Goal: Task Accomplishment & Management: Manage account settings

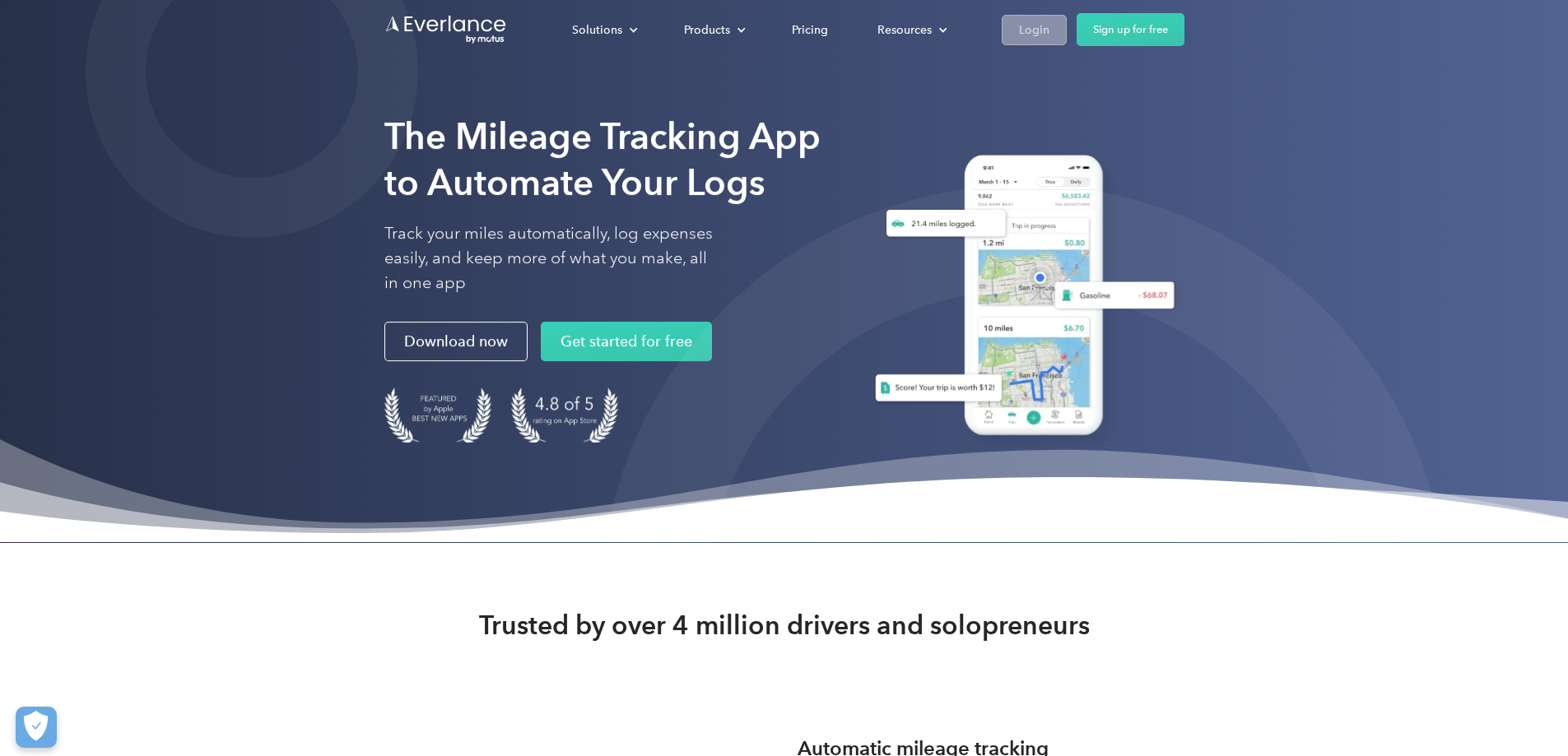
click at [1050, 23] on div "Login" at bounding box center [1034, 30] width 30 height 21
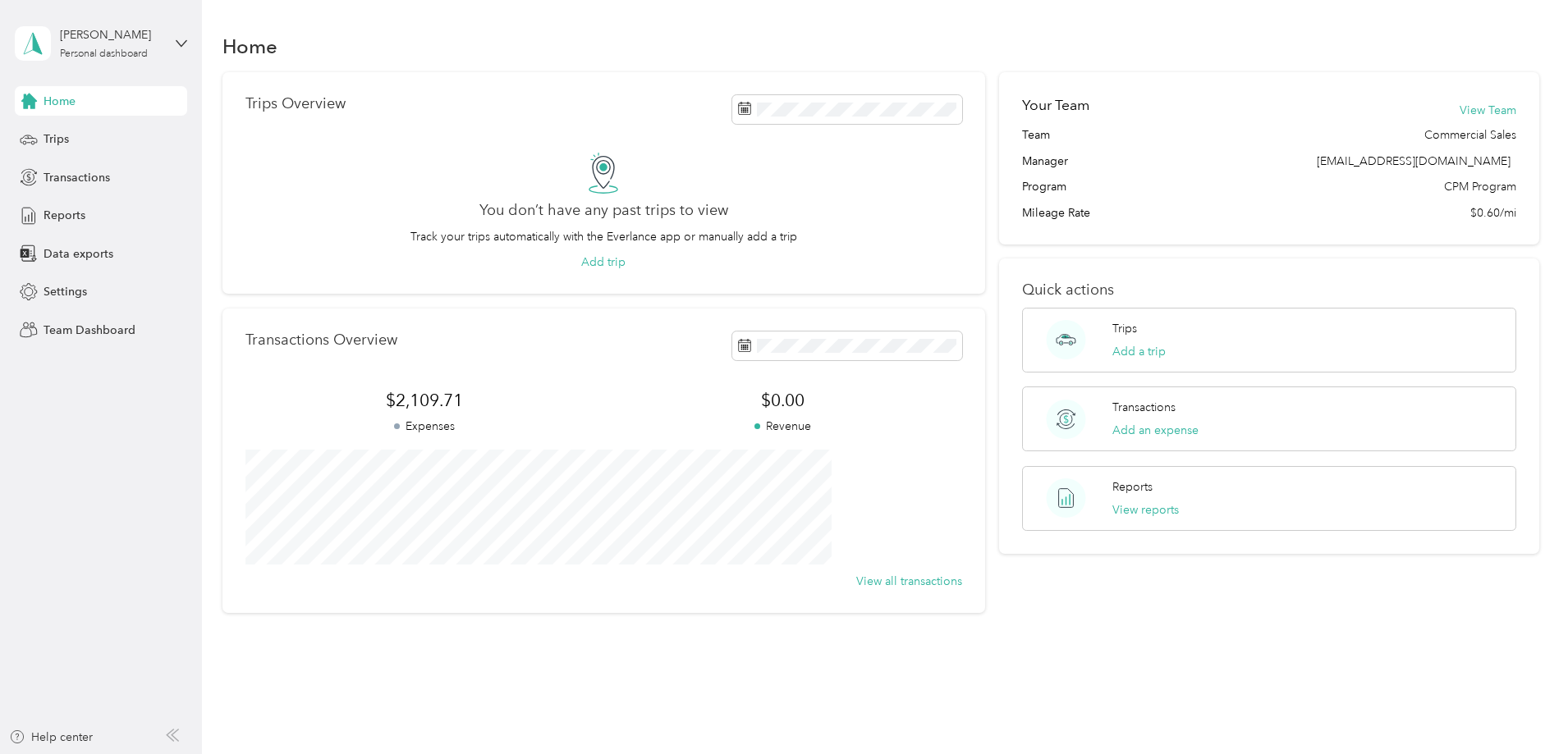
click at [174, 47] on div "[PERSON_NAME] Personal dashboard" at bounding box center [101, 44] width 173 height 57
click at [106, 127] on div "Team dashboard" at bounding box center [73, 135] width 88 height 17
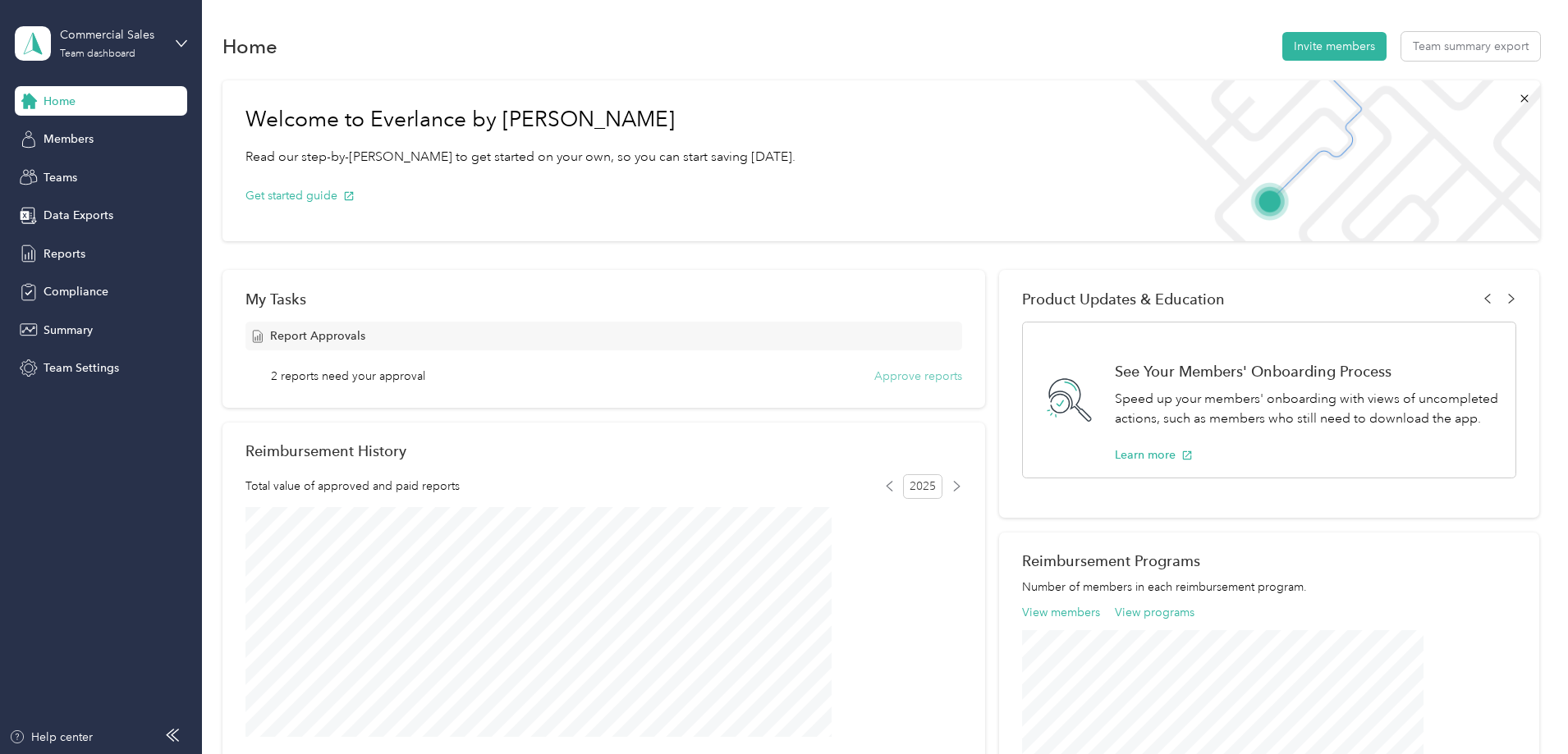
click at [897, 379] on button "Approve reports" at bounding box center [918, 376] width 88 height 17
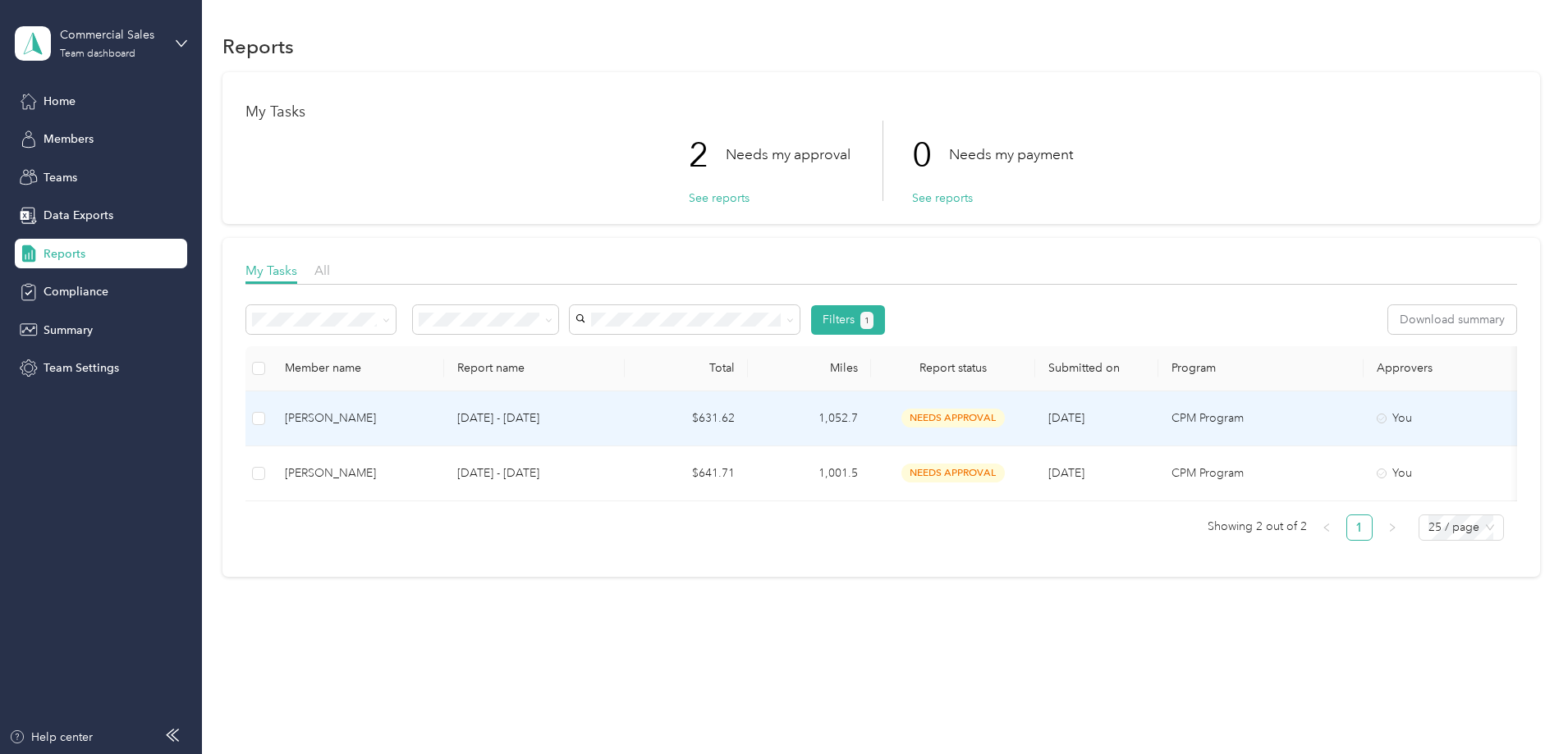
click at [431, 417] on div "Michael Catania" at bounding box center [358, 419] width 146 height 18
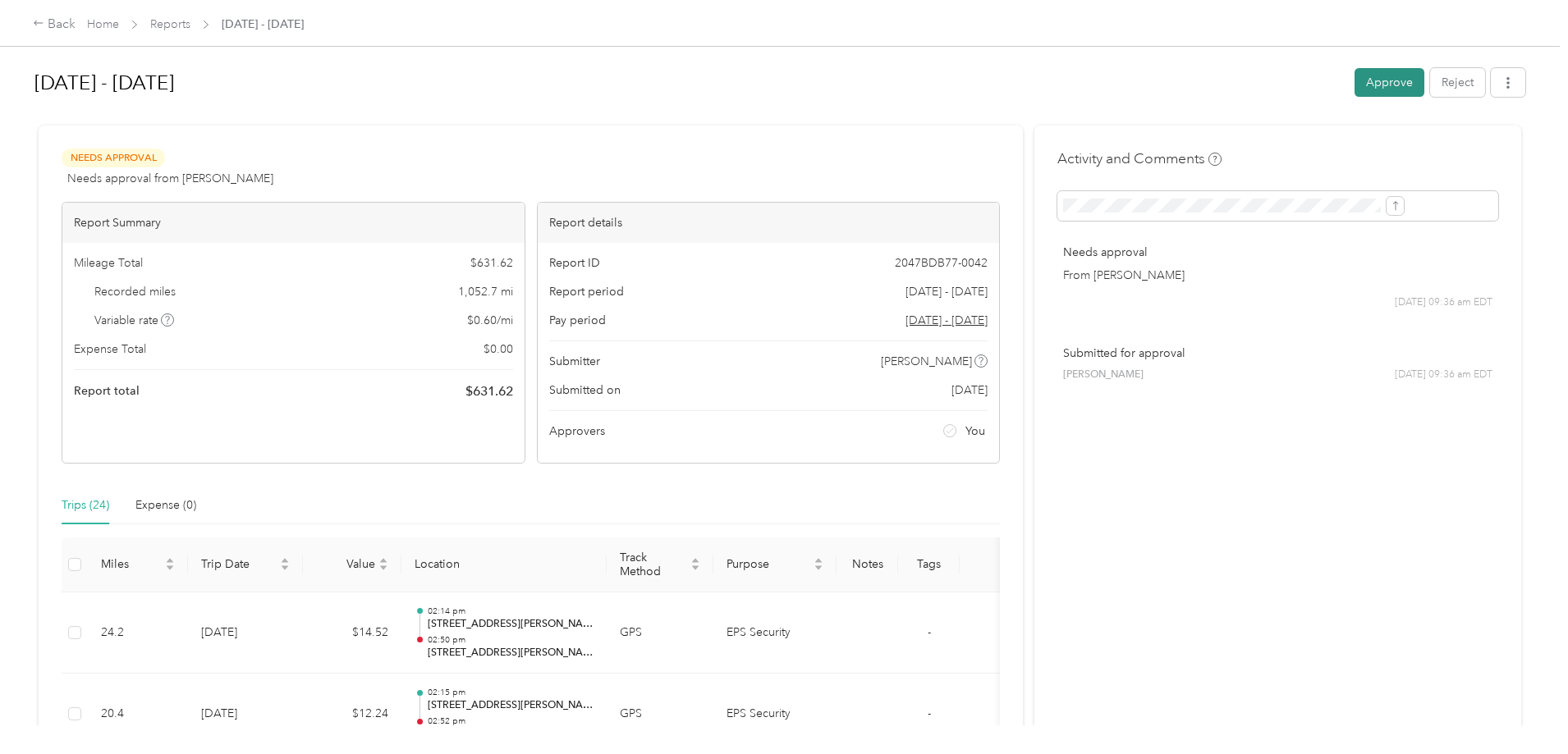
click at [1354, 84] on button "Approve" at bounding box center [1389, 82] width 70 height 29
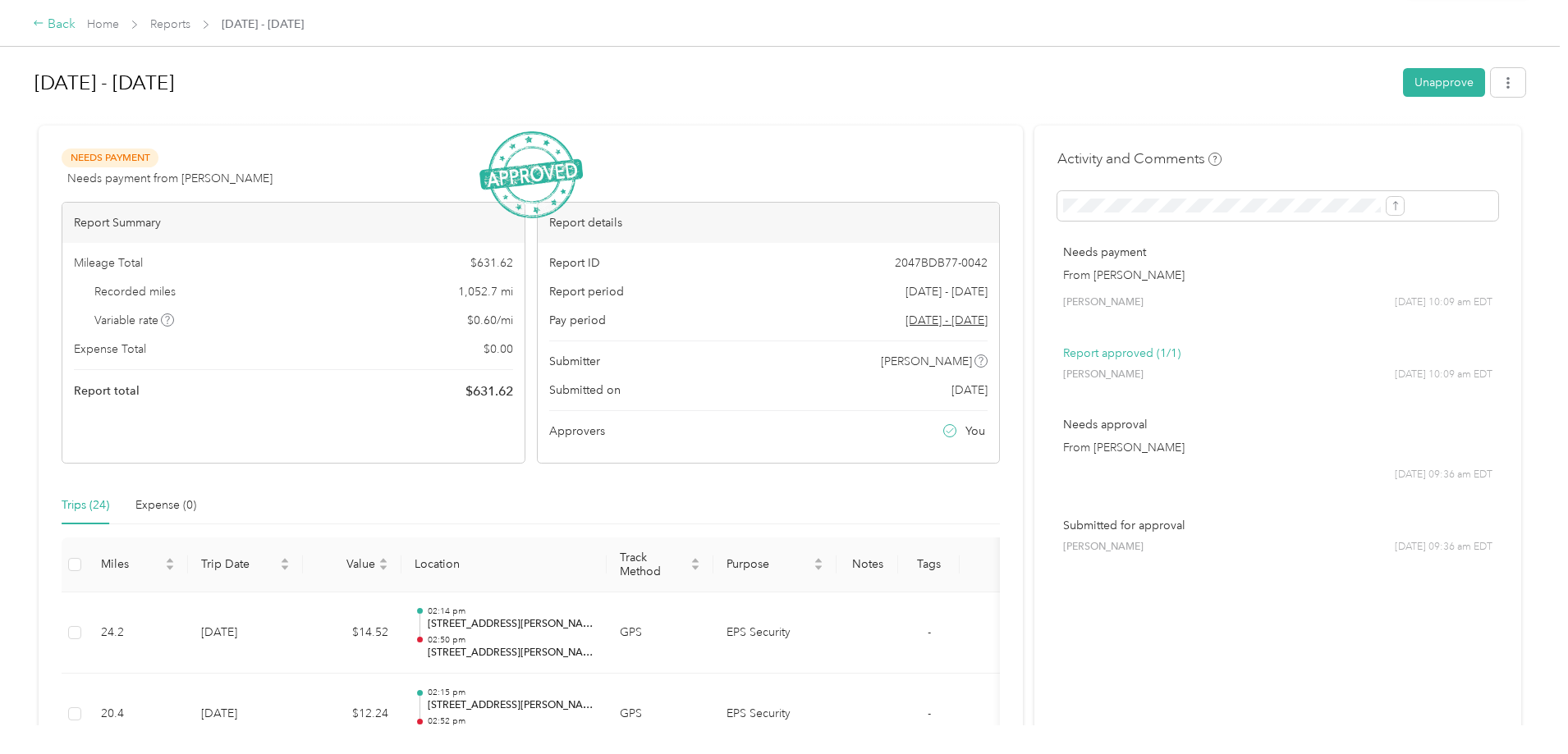
click at [76, 26] on div "Back" at bounding box center [54, 25] width 43 height 20
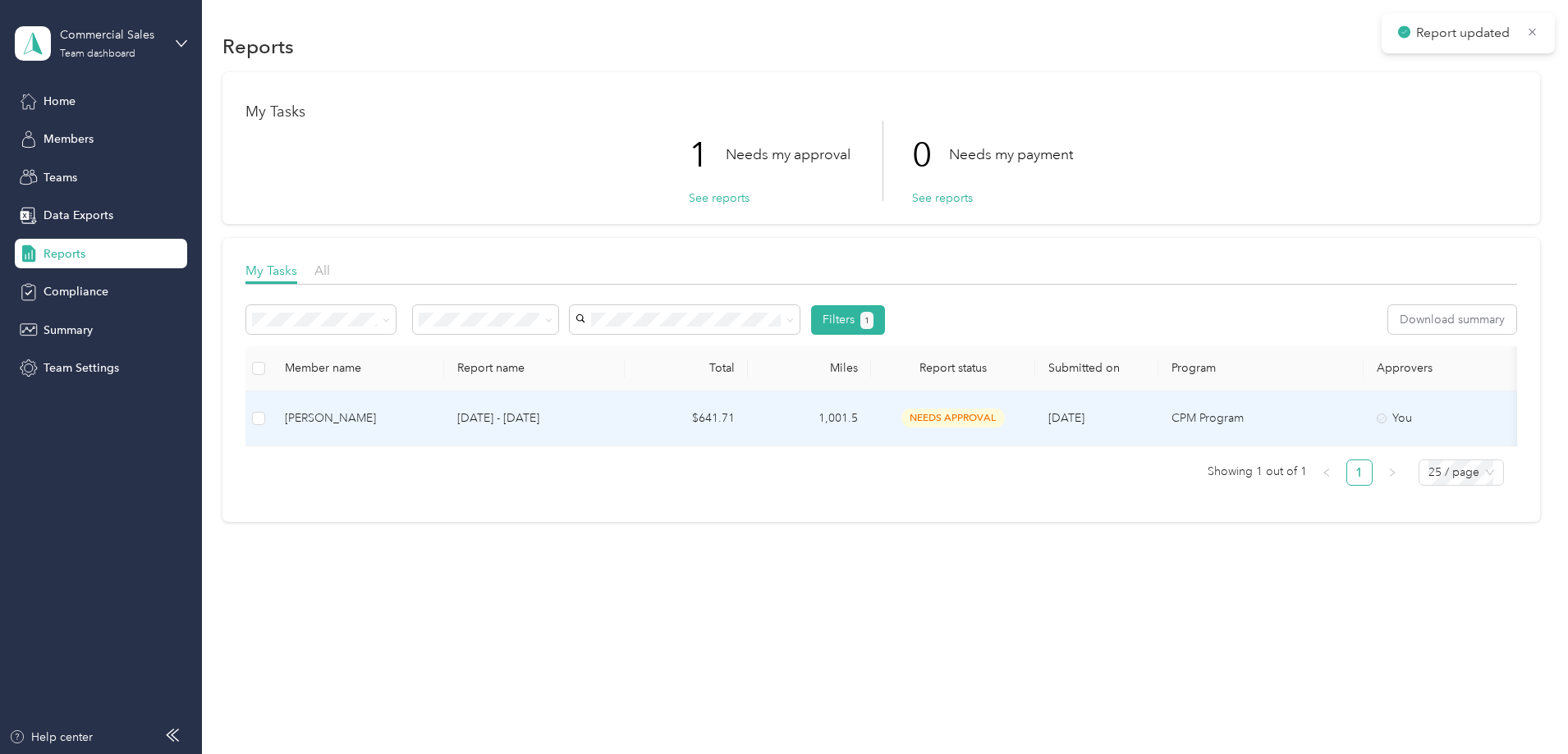
click at [431, 427] on div "Michael Zwier" at bounding box center [358, 419] width 146 height 18
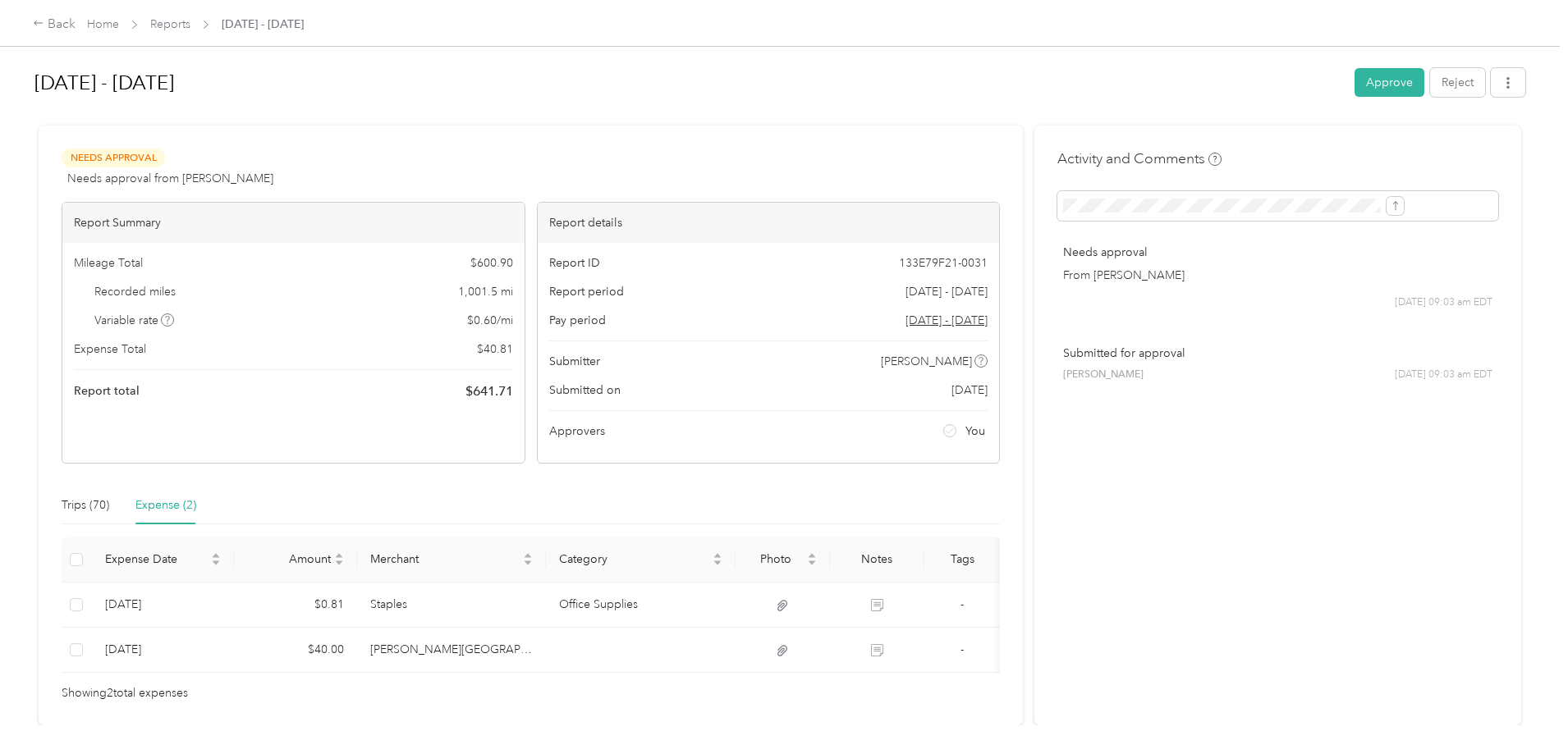
scroll to position [82, 0]
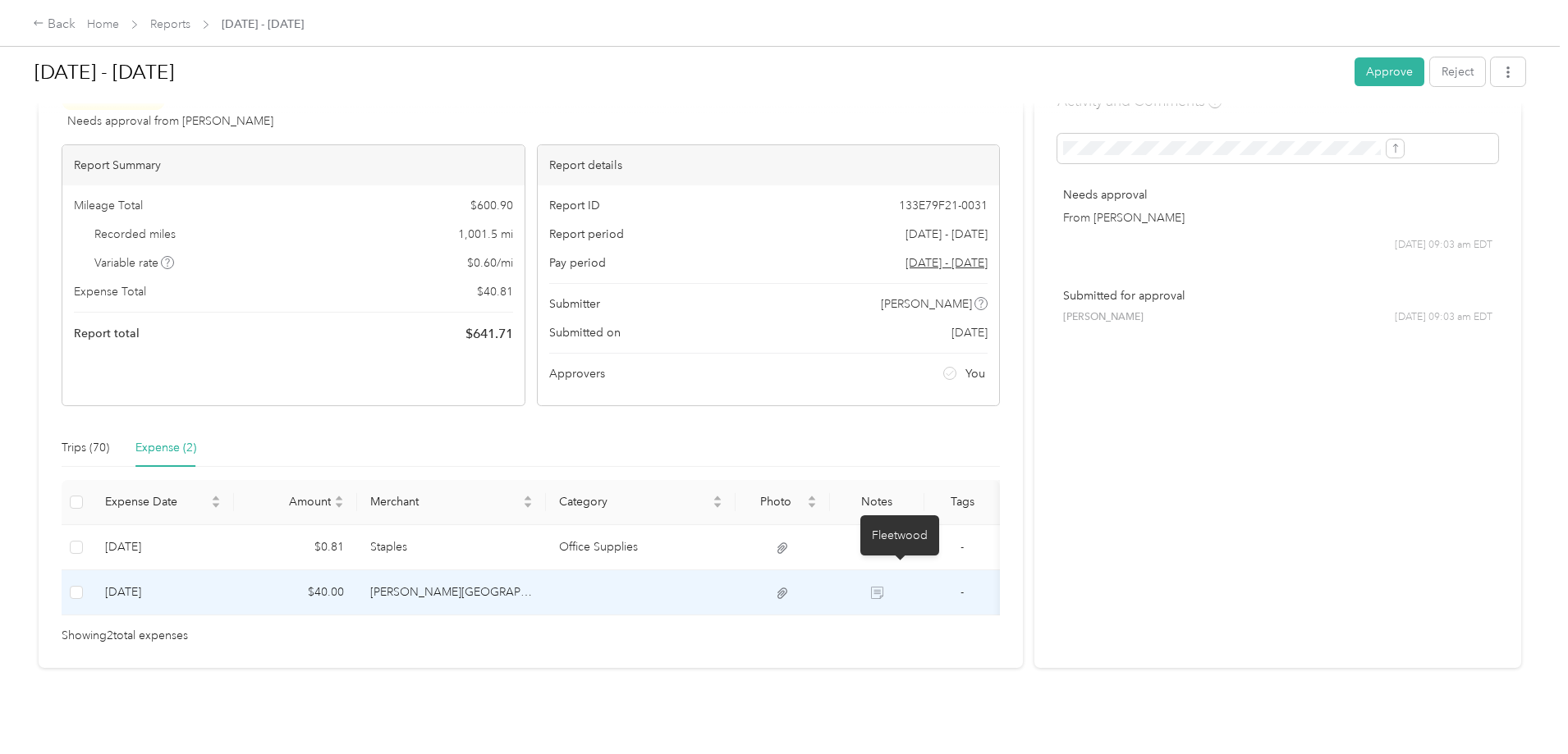
click at [883, 586] on icon at bounding box center [877, 592] width 12 height 12
click at [790, 586] on icon at bounding box center [782, 593] width 15 height 15
click at [523, 570] on td "James Street Inn" at bounding box center [452, 592] width 190 height 45
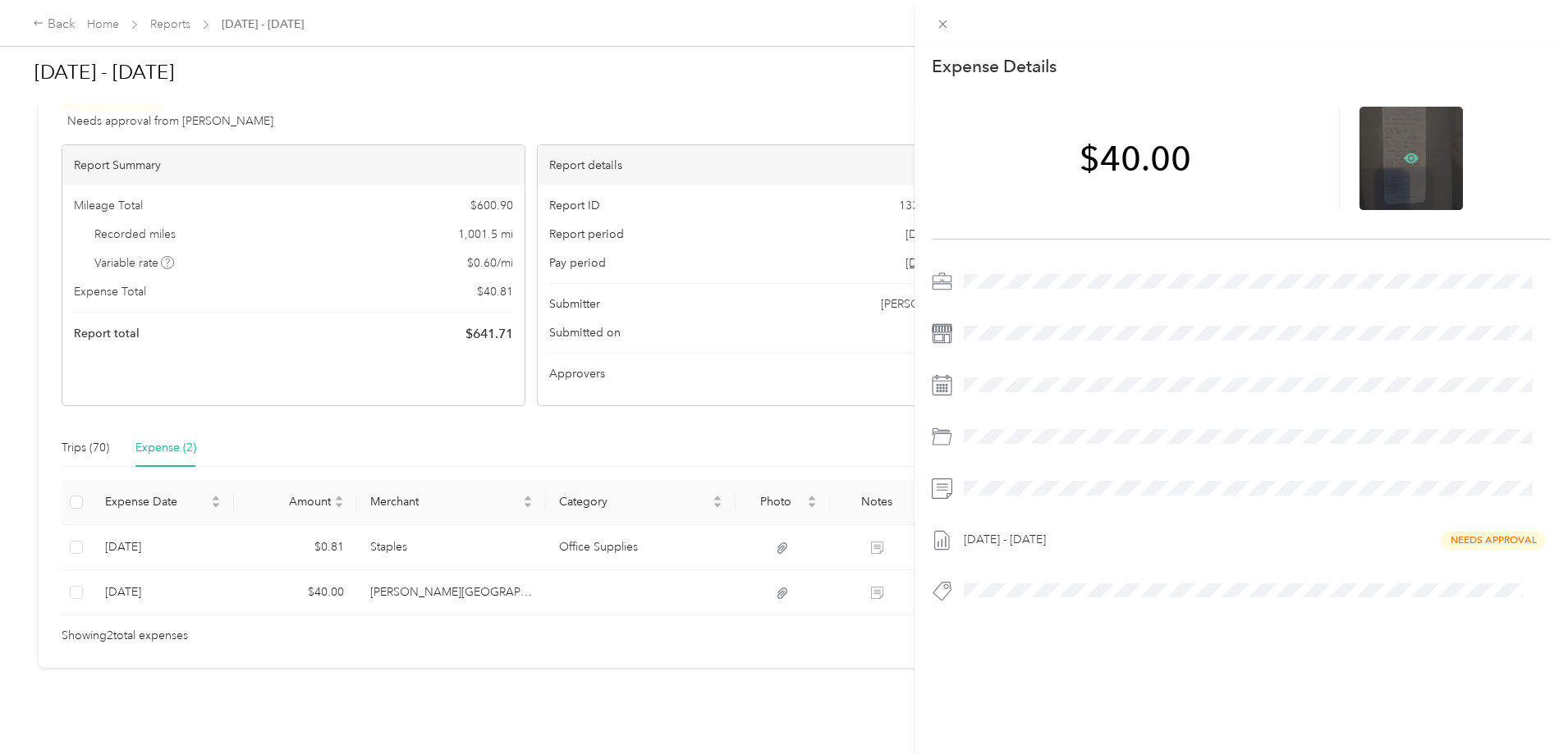
click at [1409, 159] on icon at bounding box center [1411, 159] width 15 height 10
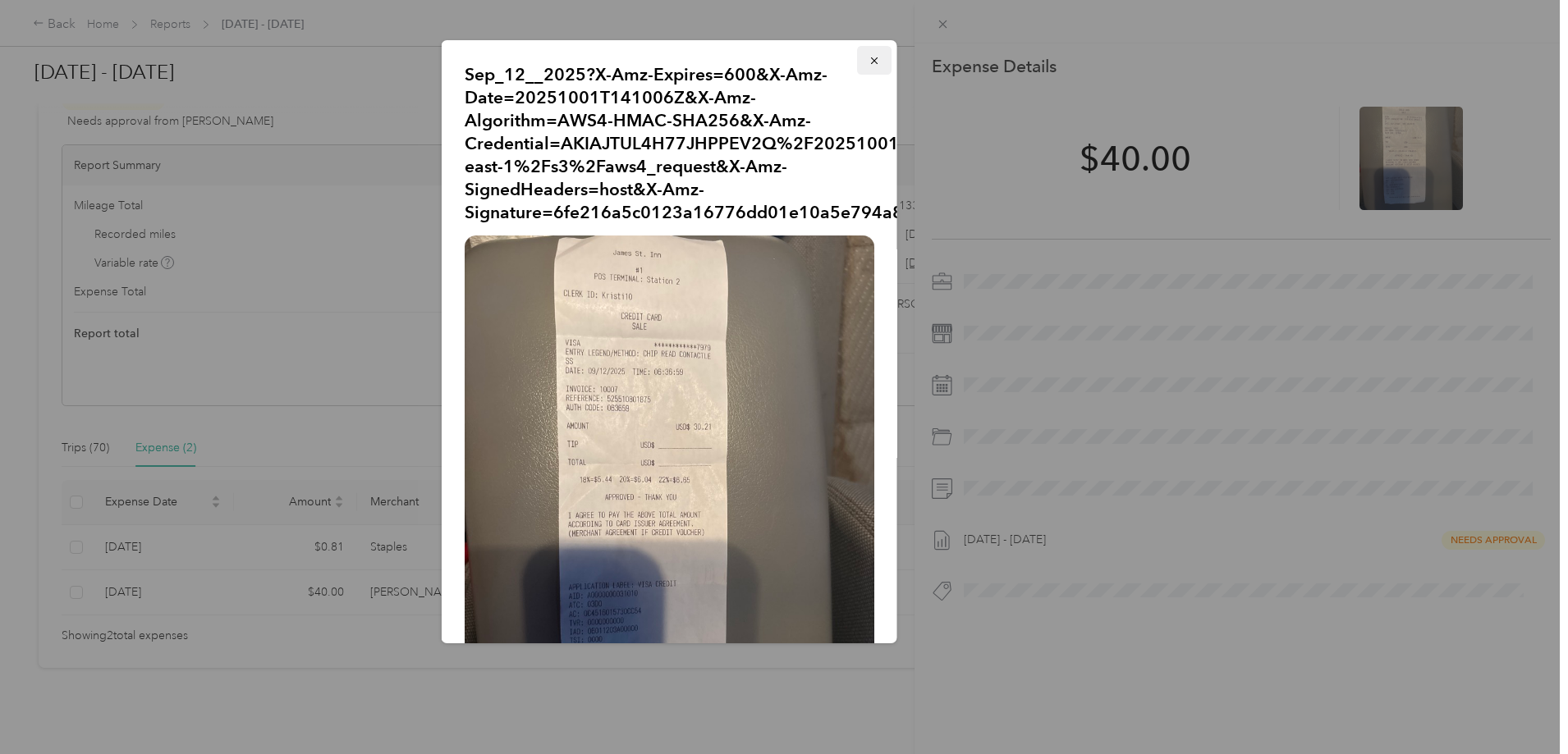
click at [869, 59] on icon "button" at bounding box center [874, 61] width 12 height 11
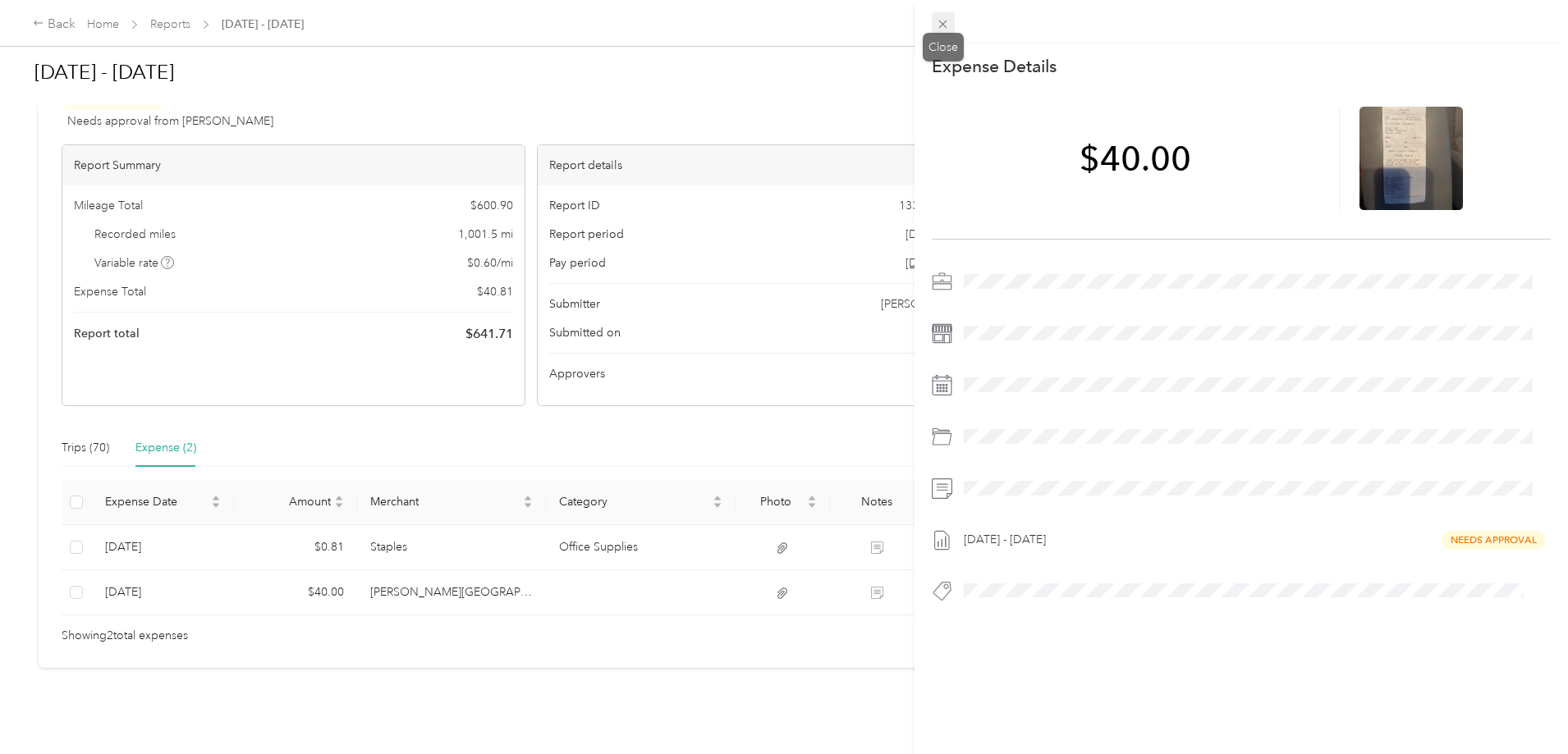
click at [948, 23] on icon at bounding box center [943, 24] width 14 height 14
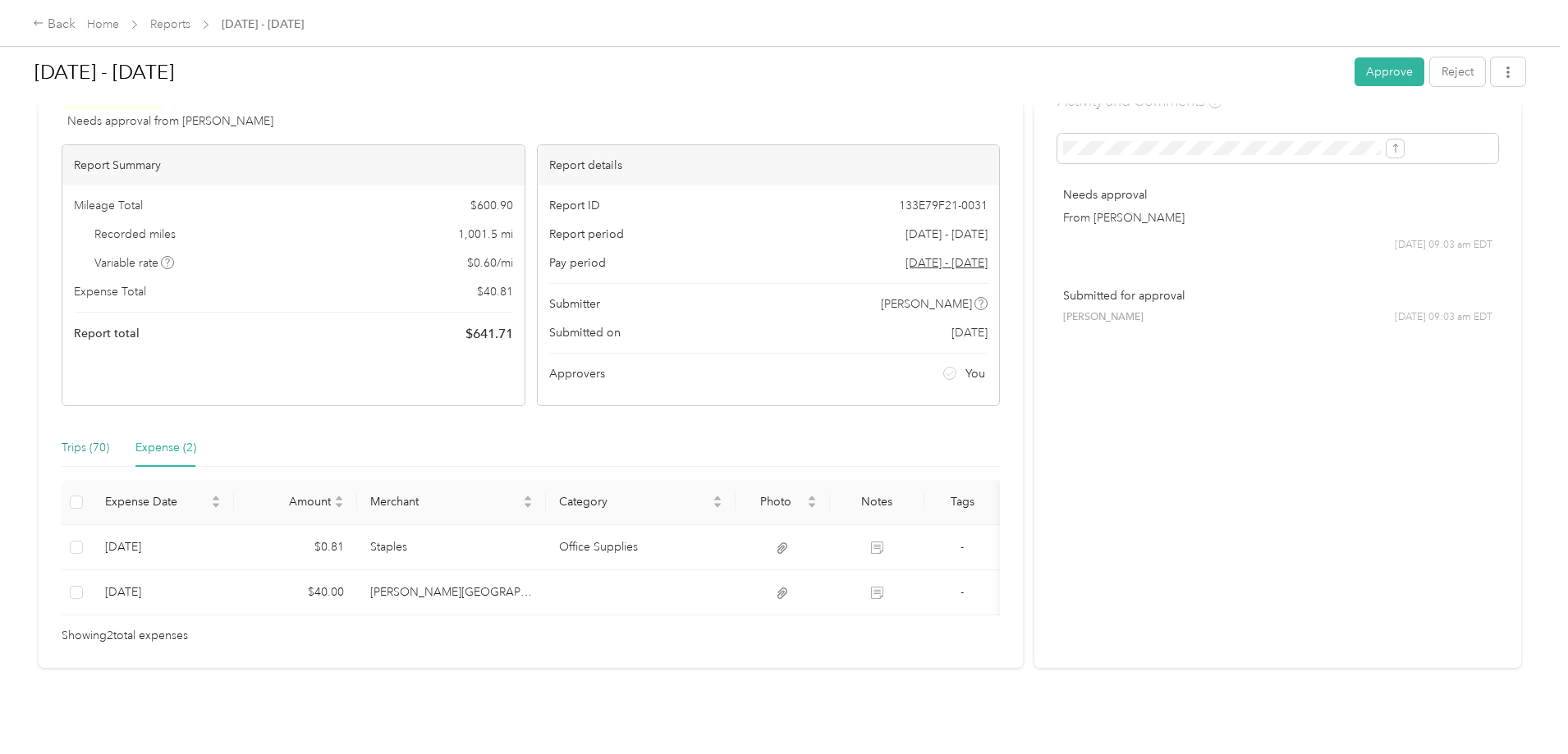
click at [109, 439] on div "Trips (70)" at bounding box center [85, 448] width 48 height 18
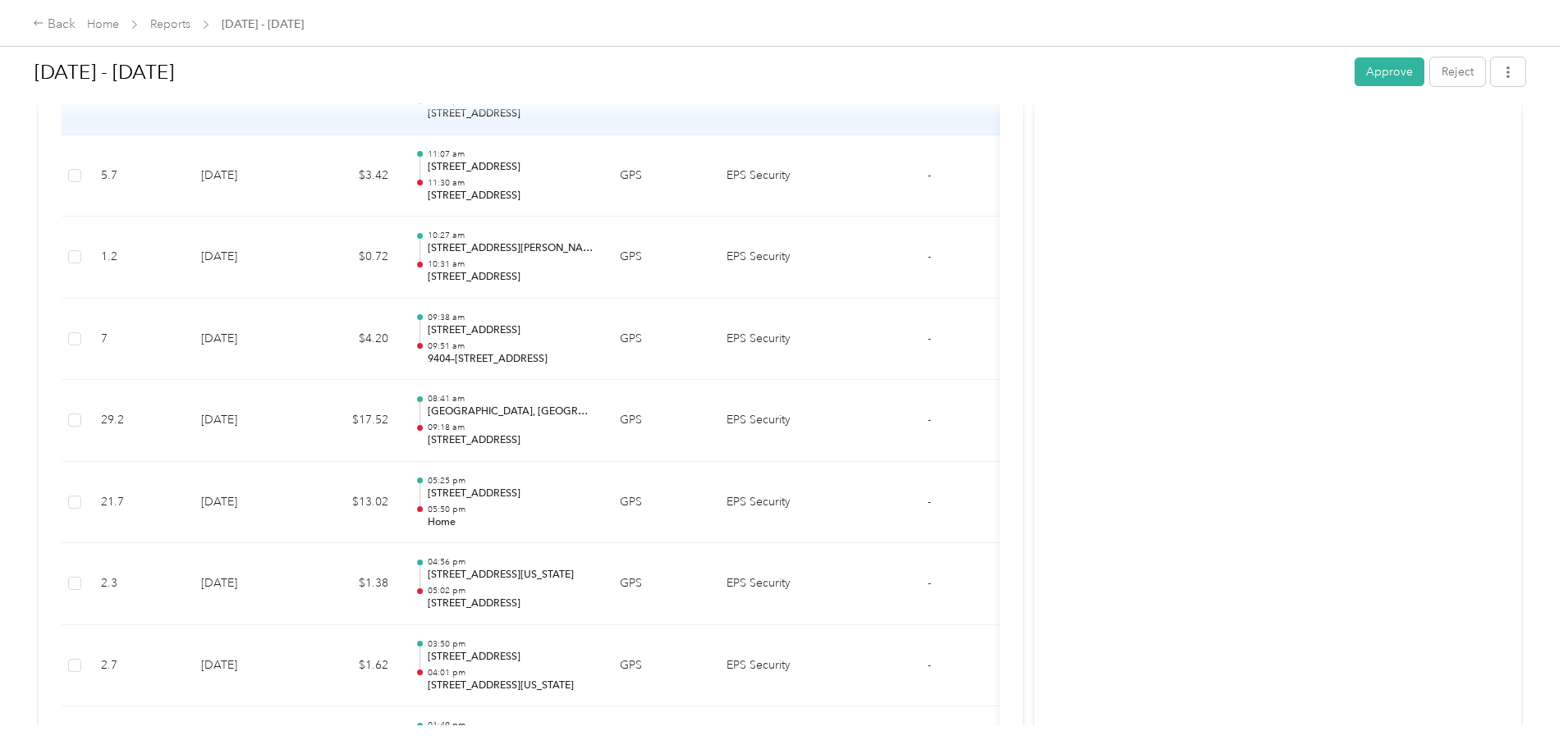
scroll to position [4842, 0]
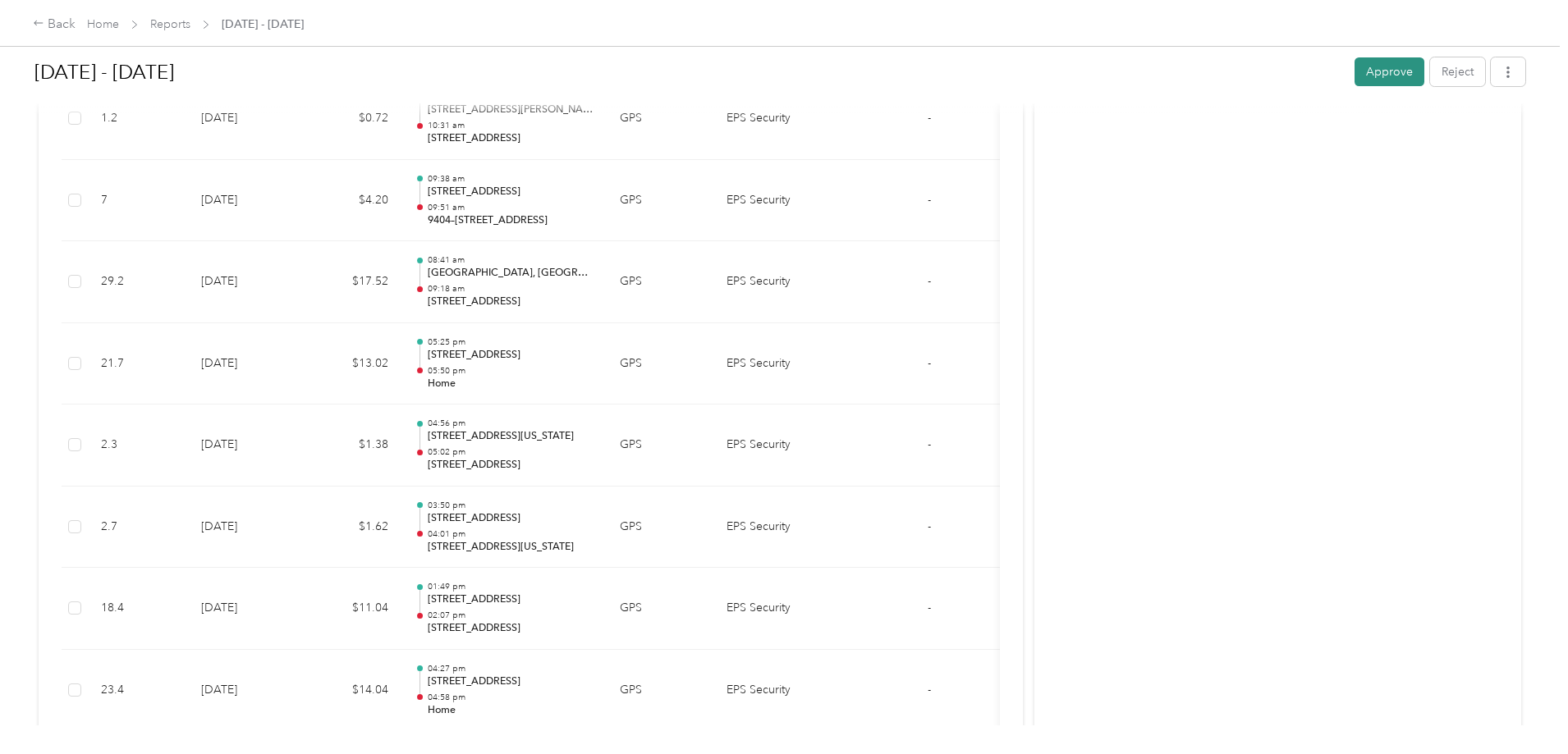
click at [1354, 74] on button "Approve" at bounding box center [1389, 71] width 70 height 29
click at [76, 24] on div "Back" at bounding box center [54, 25] width 43 height 20
